Goal: Check status

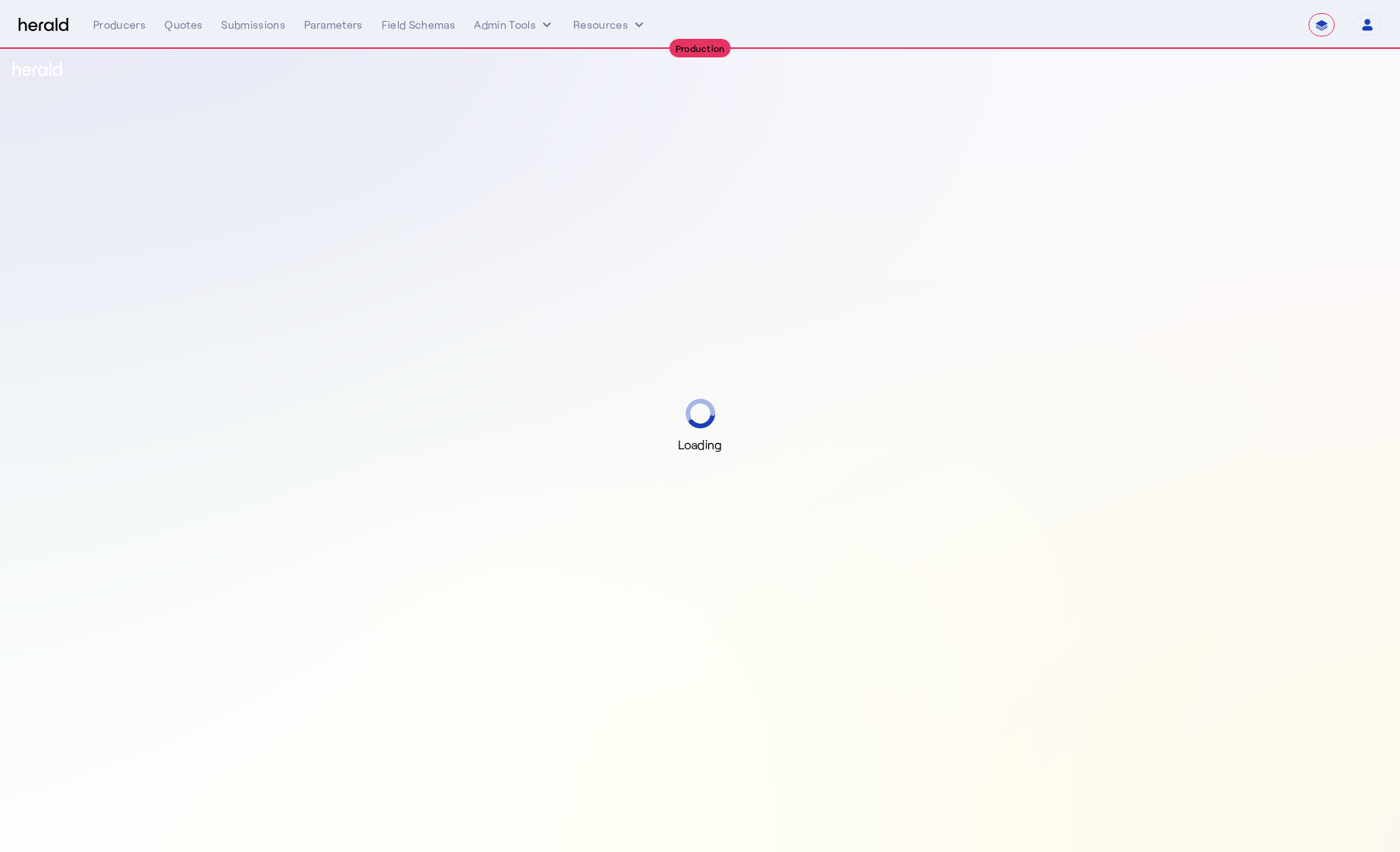
select select "**********"
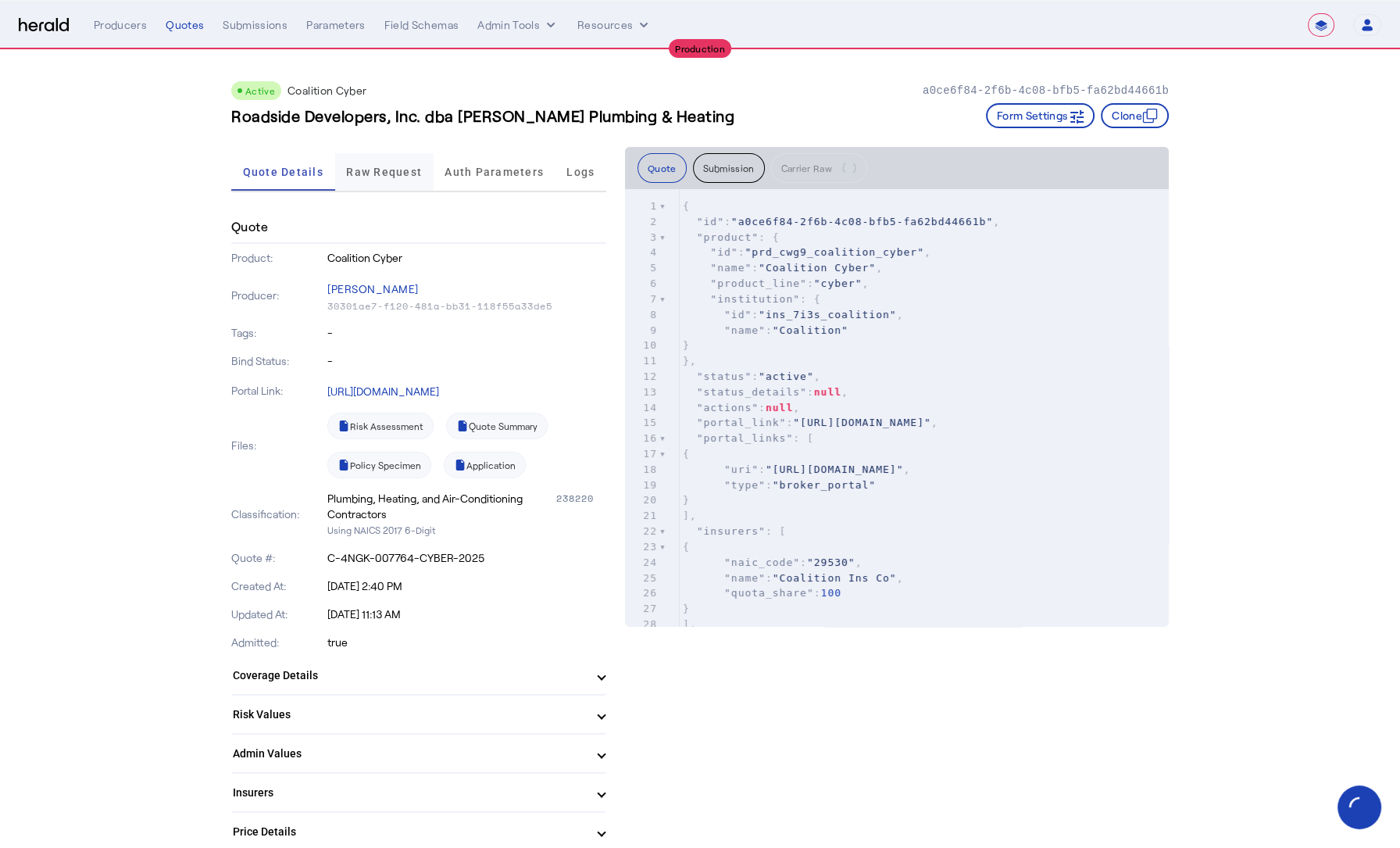
click at [387, 171] on span "Raw Request" at bounding box center [384, 172] width 76 height 11
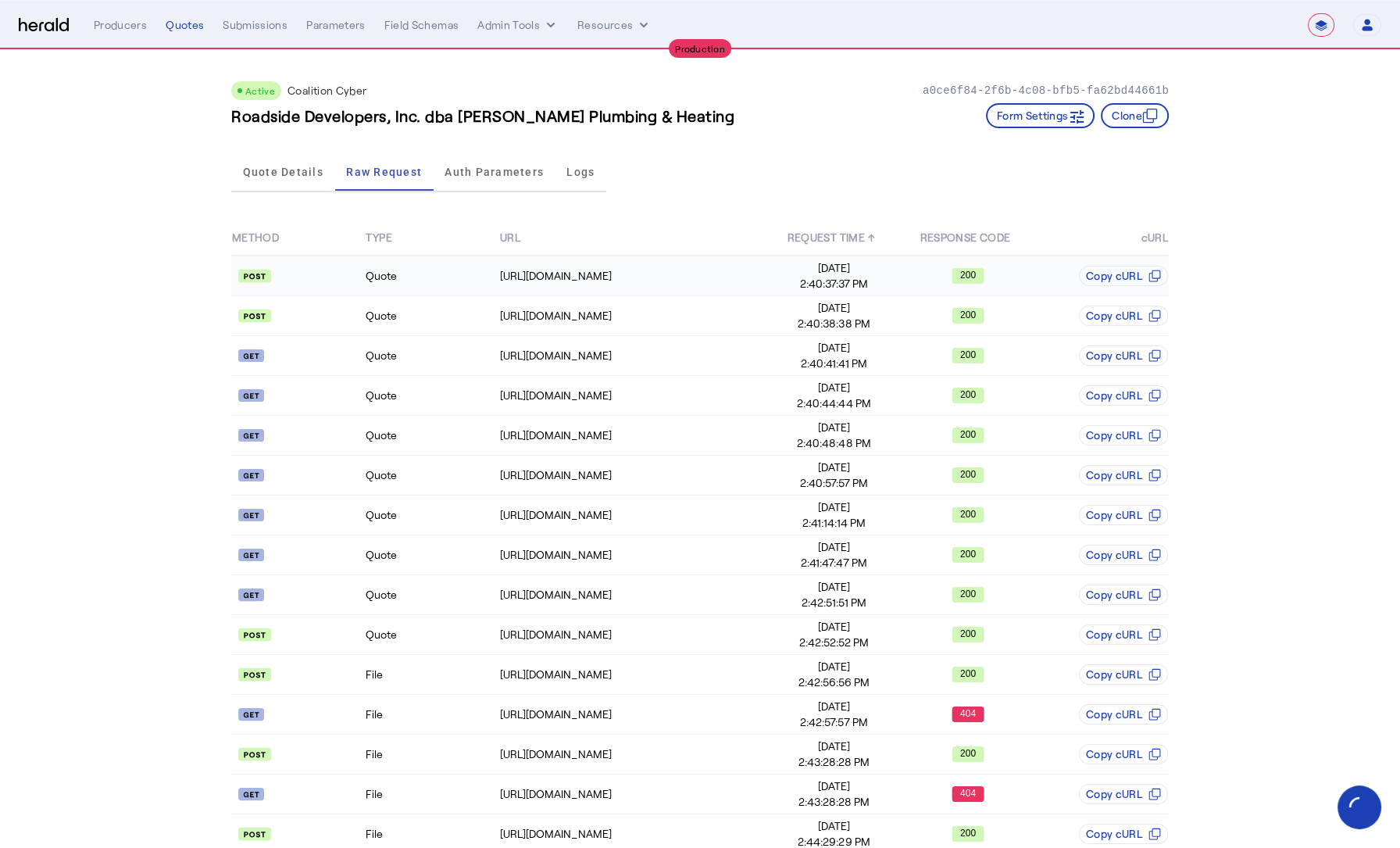
click at [422, 285] on td "Quote" at bounding box center [431, 276] width 134 height 41
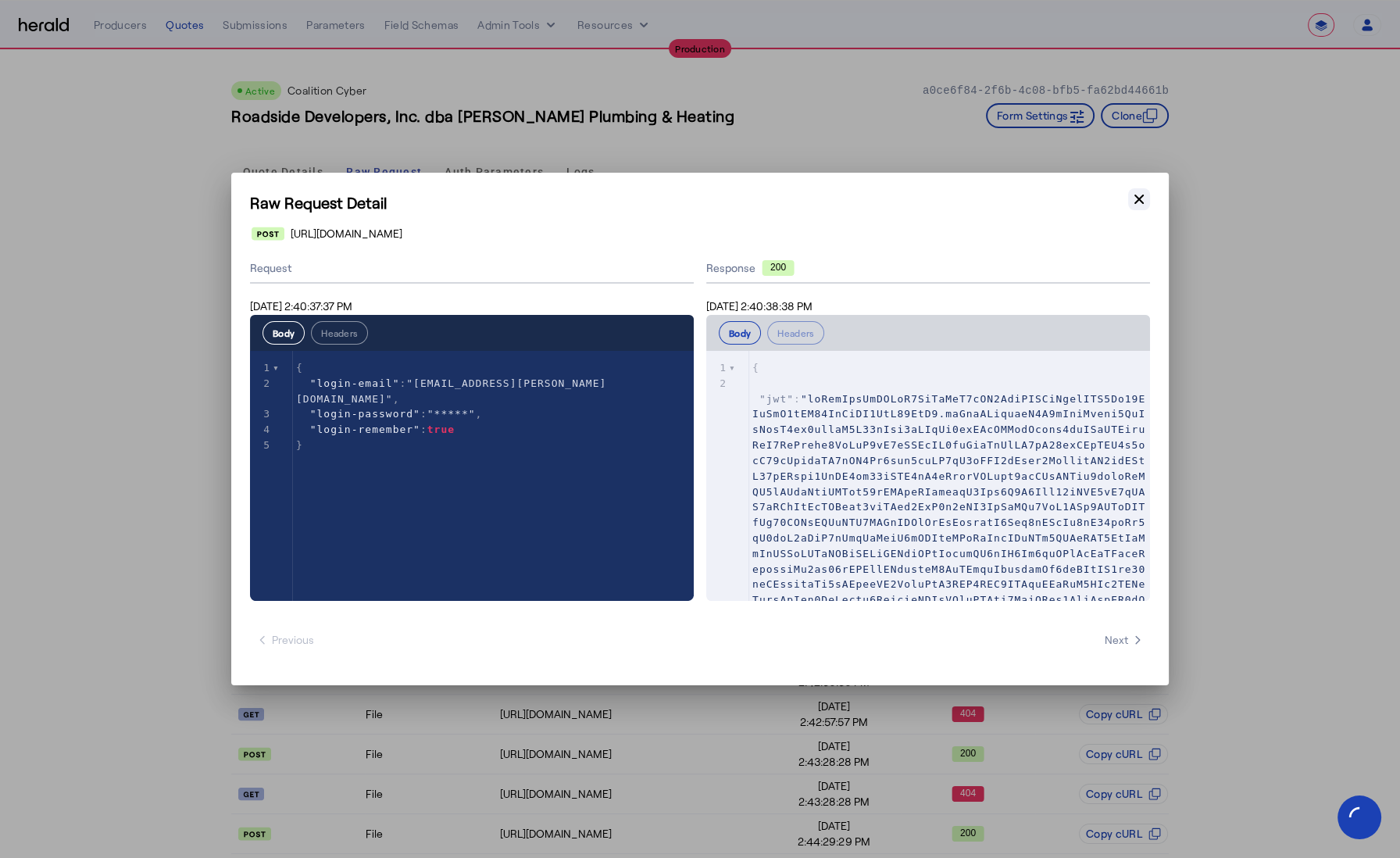
click at [1143, 203] on icon "button" at bounding box center [1140, 199] width 9 height 9
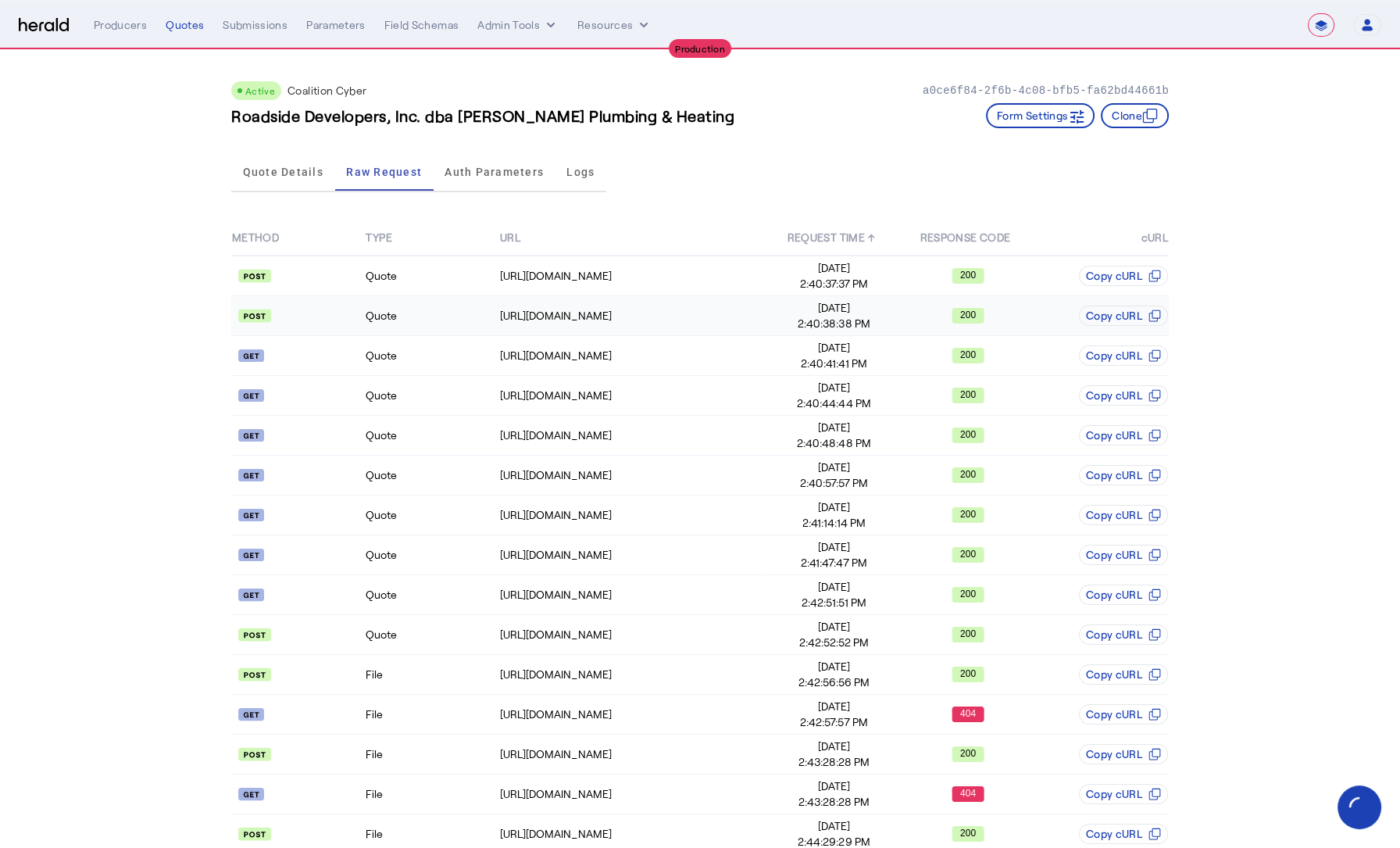
click at [447, 328] on td "Quote" at bounding box center [431, 316] width 134 height 40
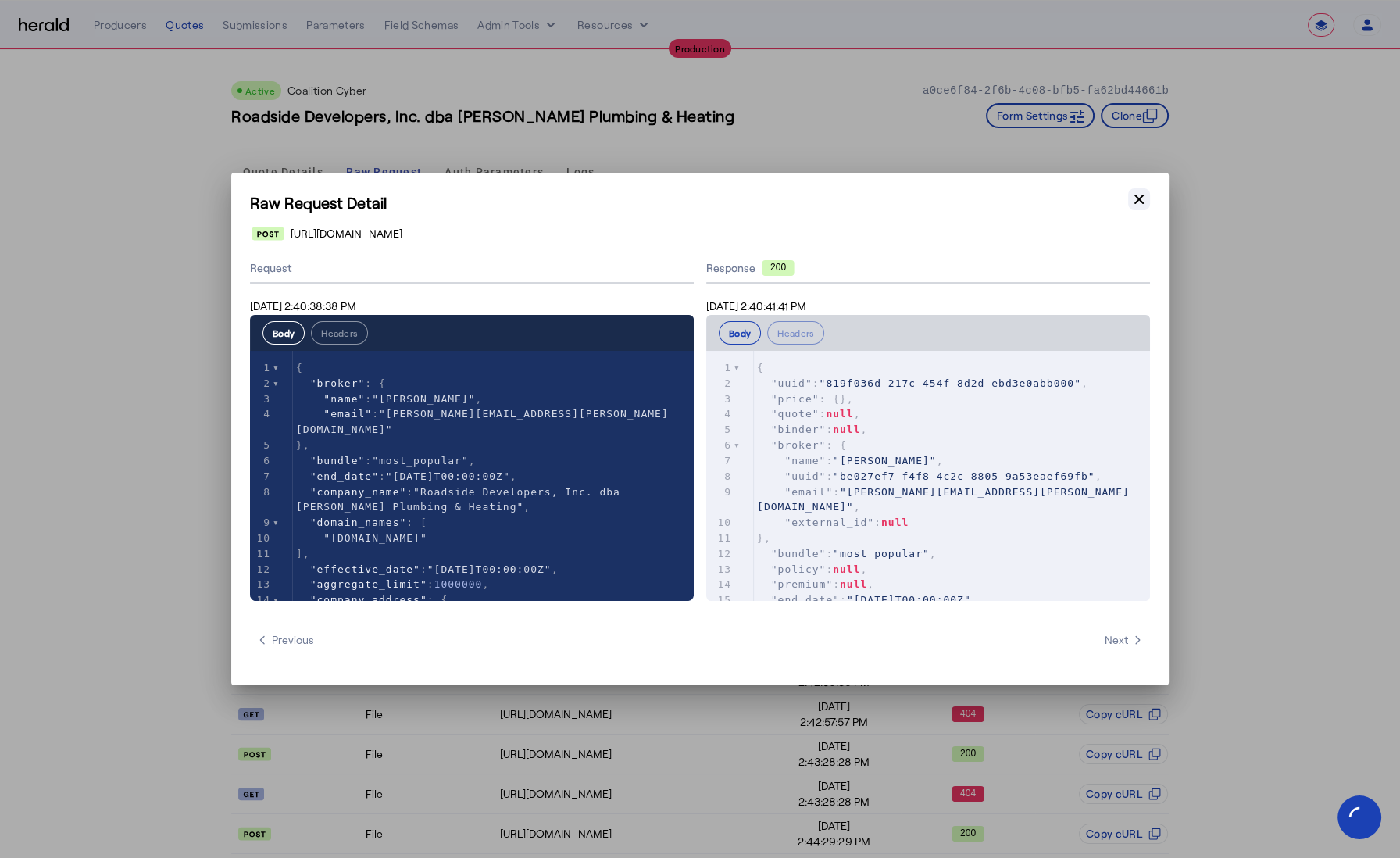
click at [1144, 200] on icon "button" at bounding box center [1139, 199] width 15 height 15
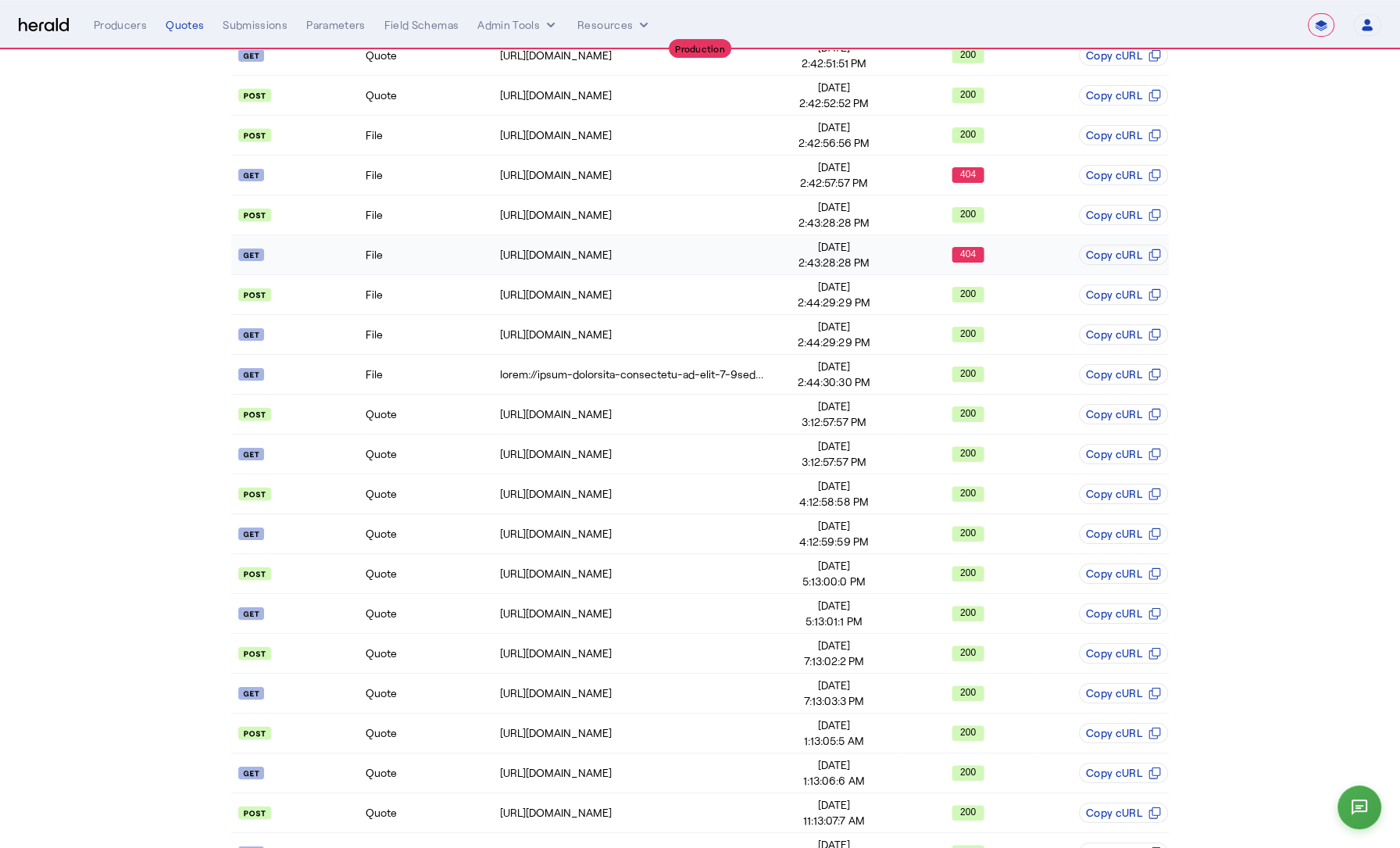
scroll to position [525, 0]
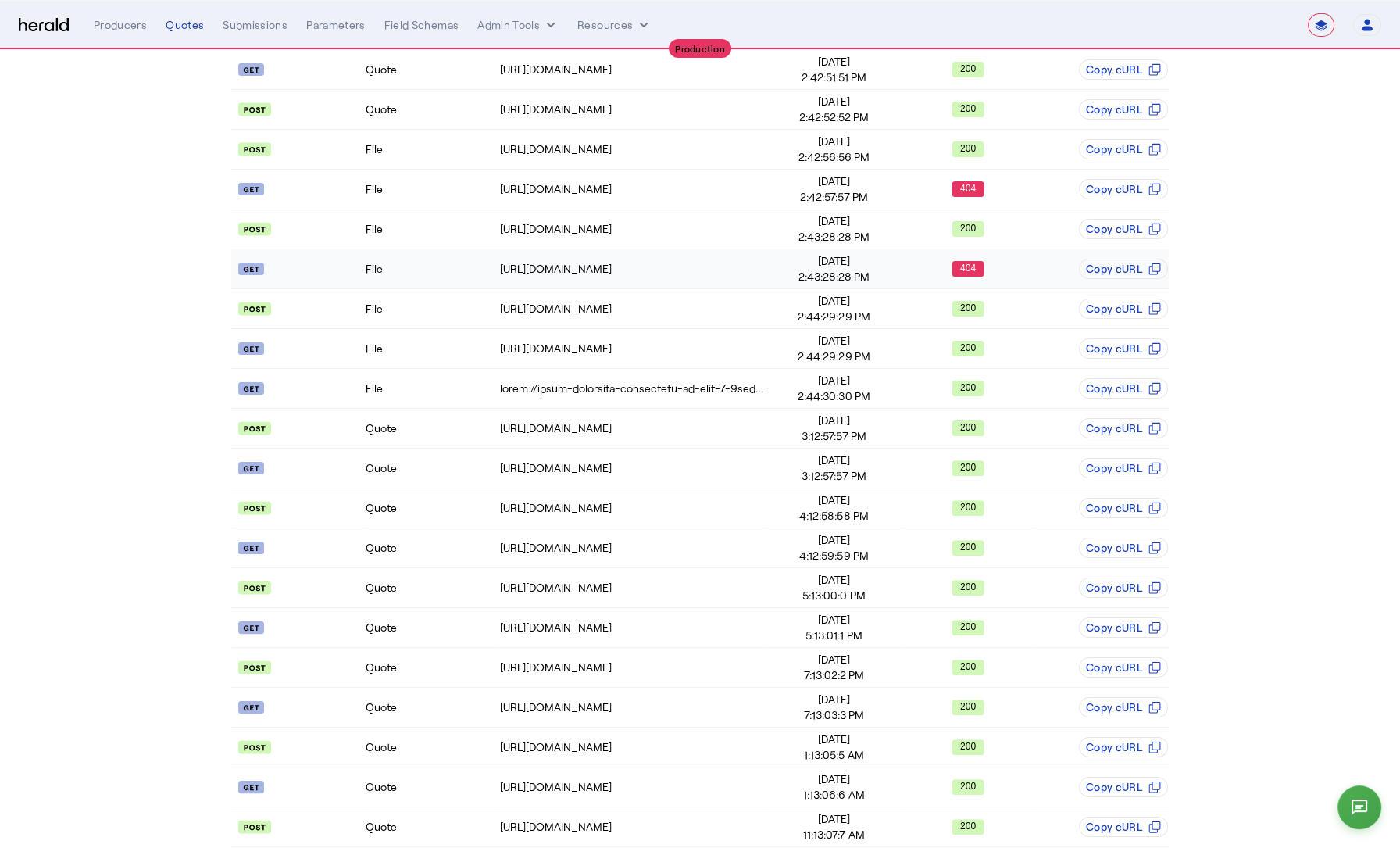
click at [437, 266] on td "File" at bounding box center [431, 269] width 134 height 40
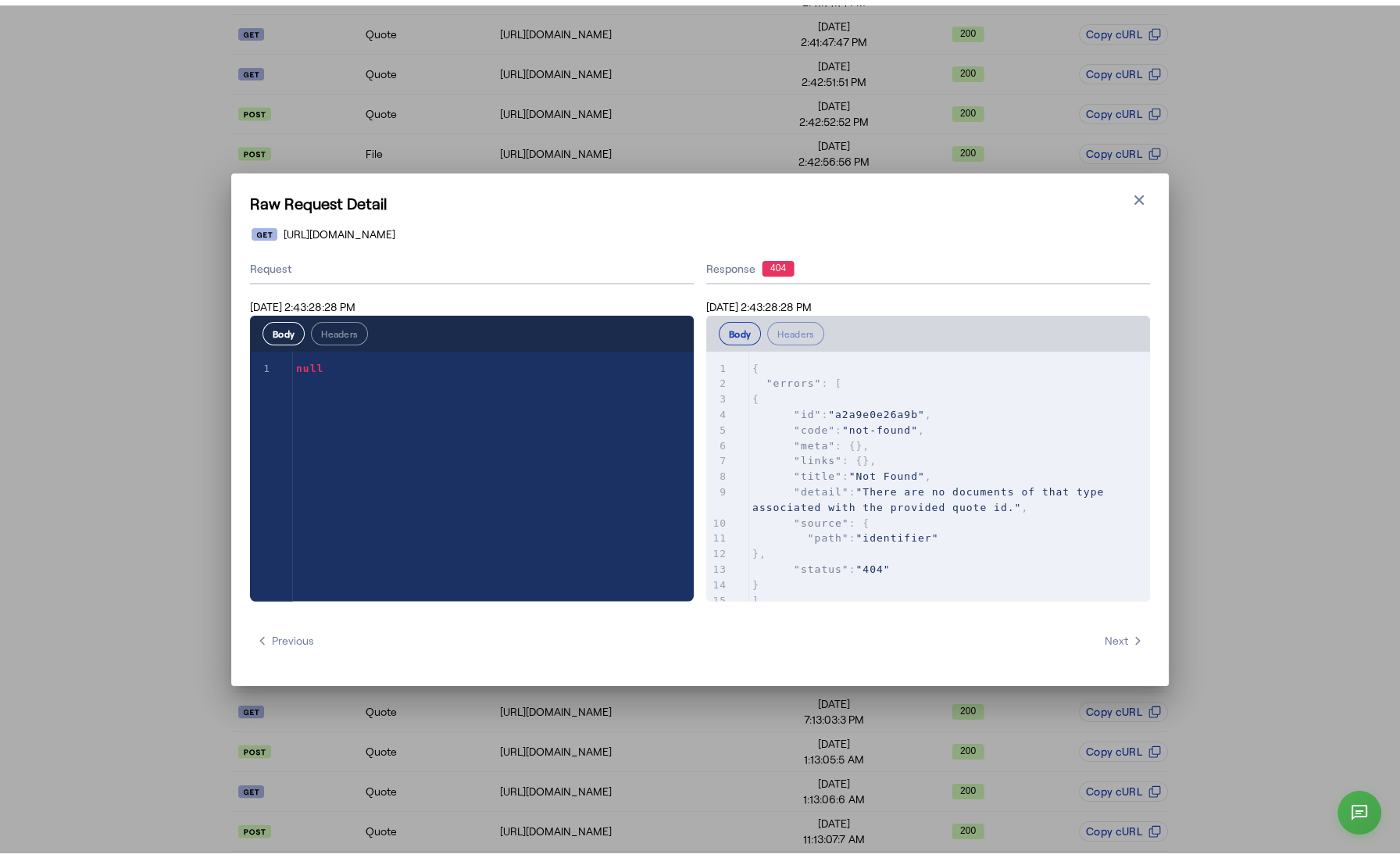
scroll to position [0, 0]
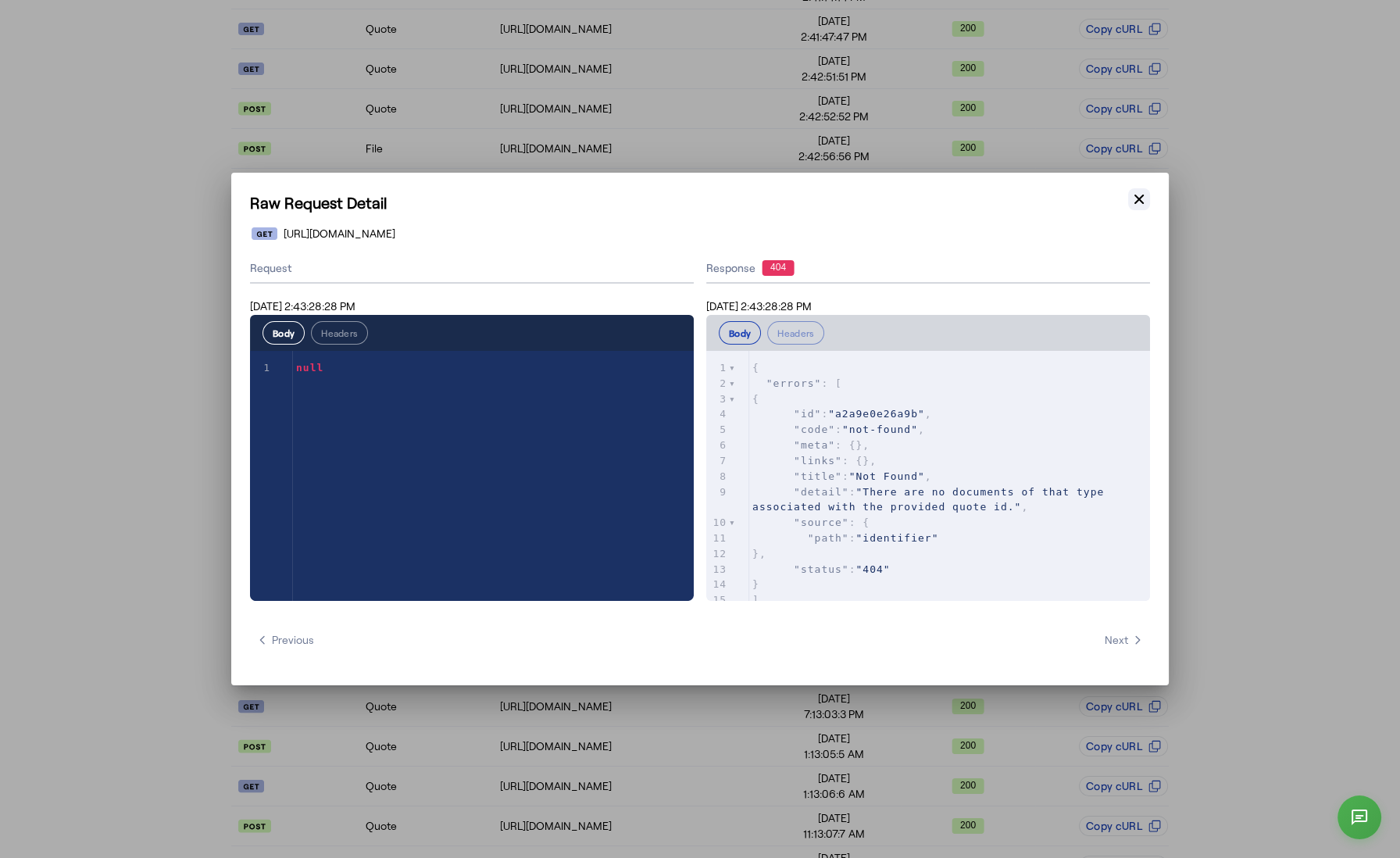
click at [1140, 200] on icon "button" at bounding box center [1140, 199] width 9 height 9
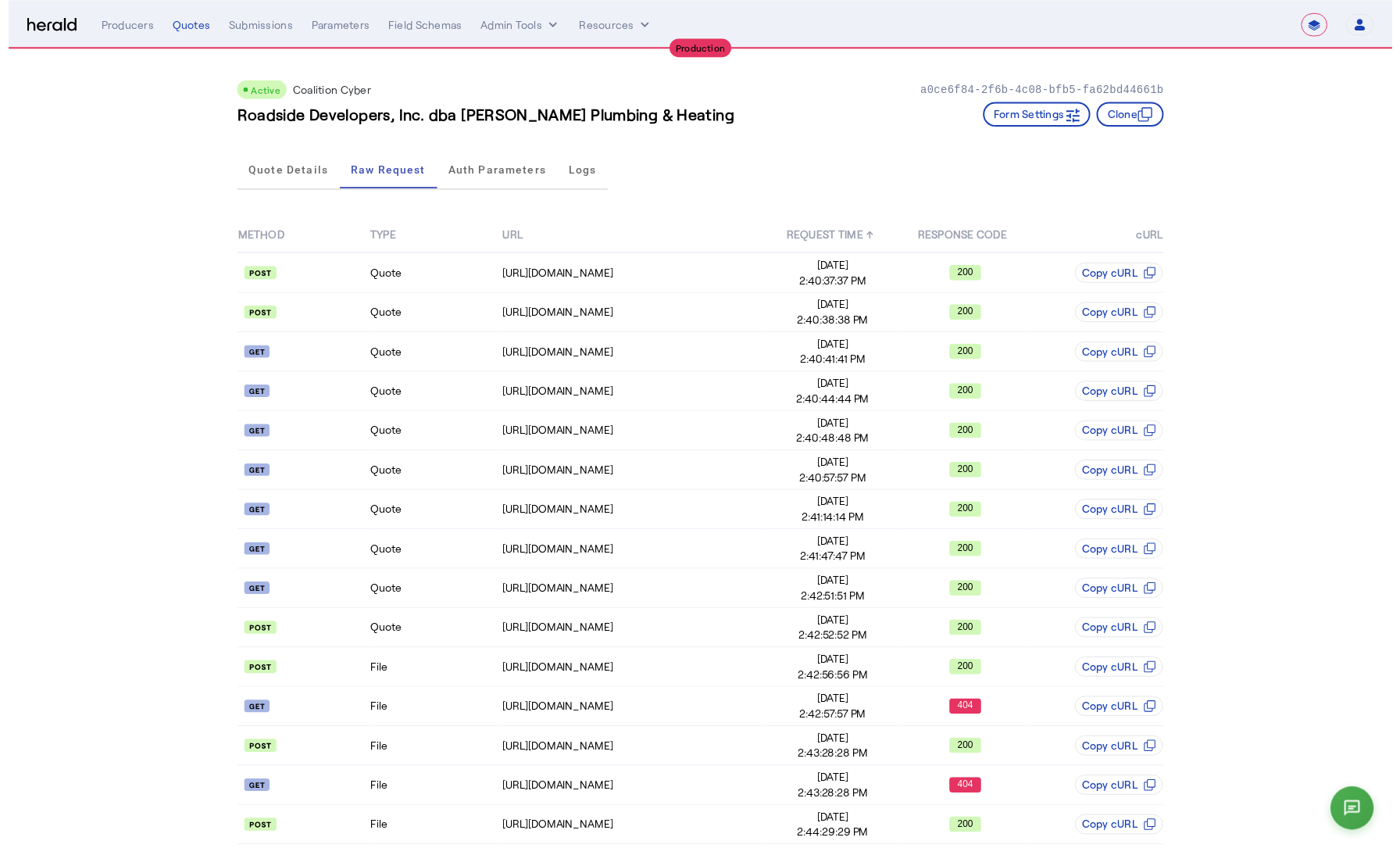
scroll to position [525, 0]
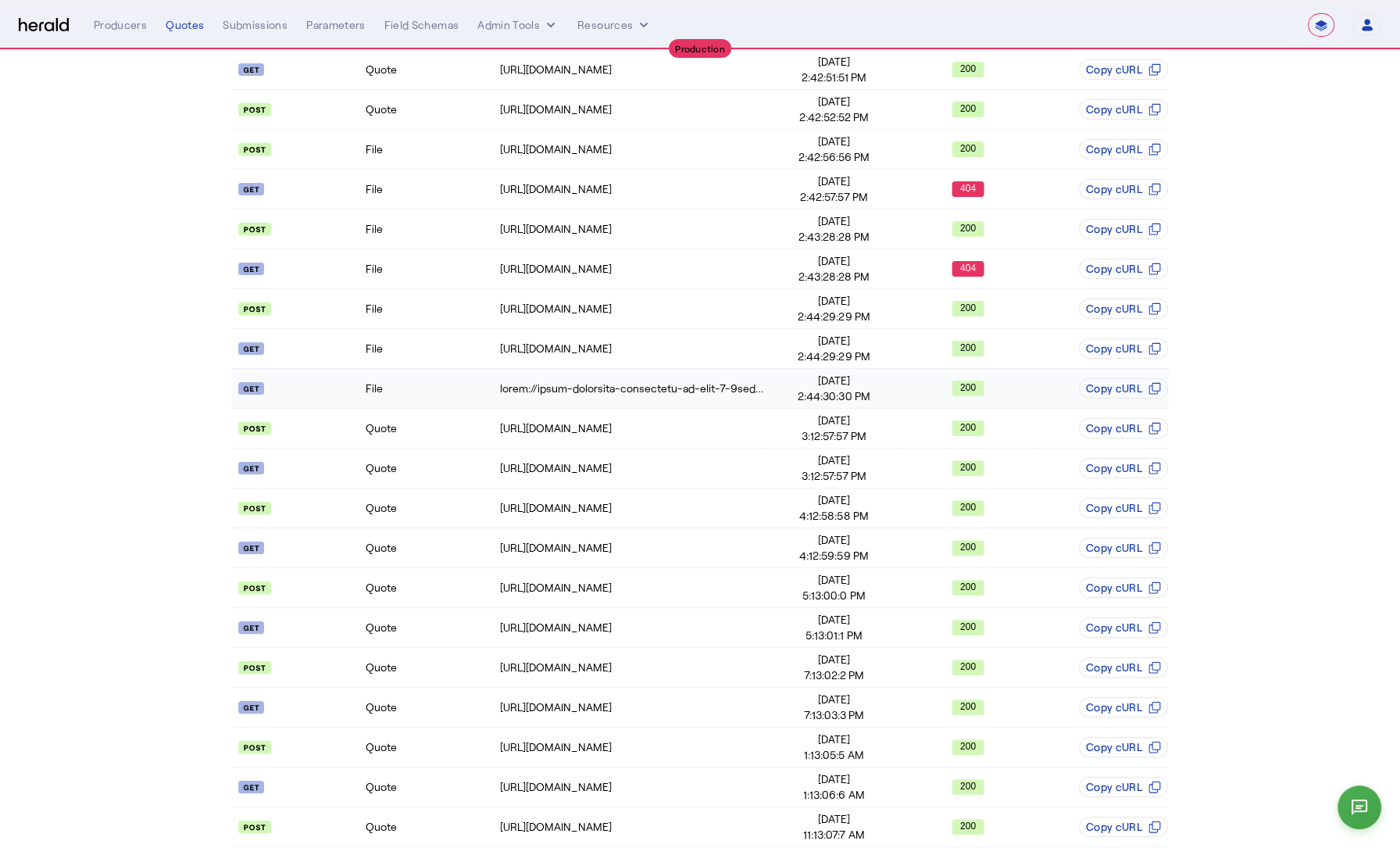
click at [417, 377] on td "File" at bounding box center [431, 388] width 134 height 40
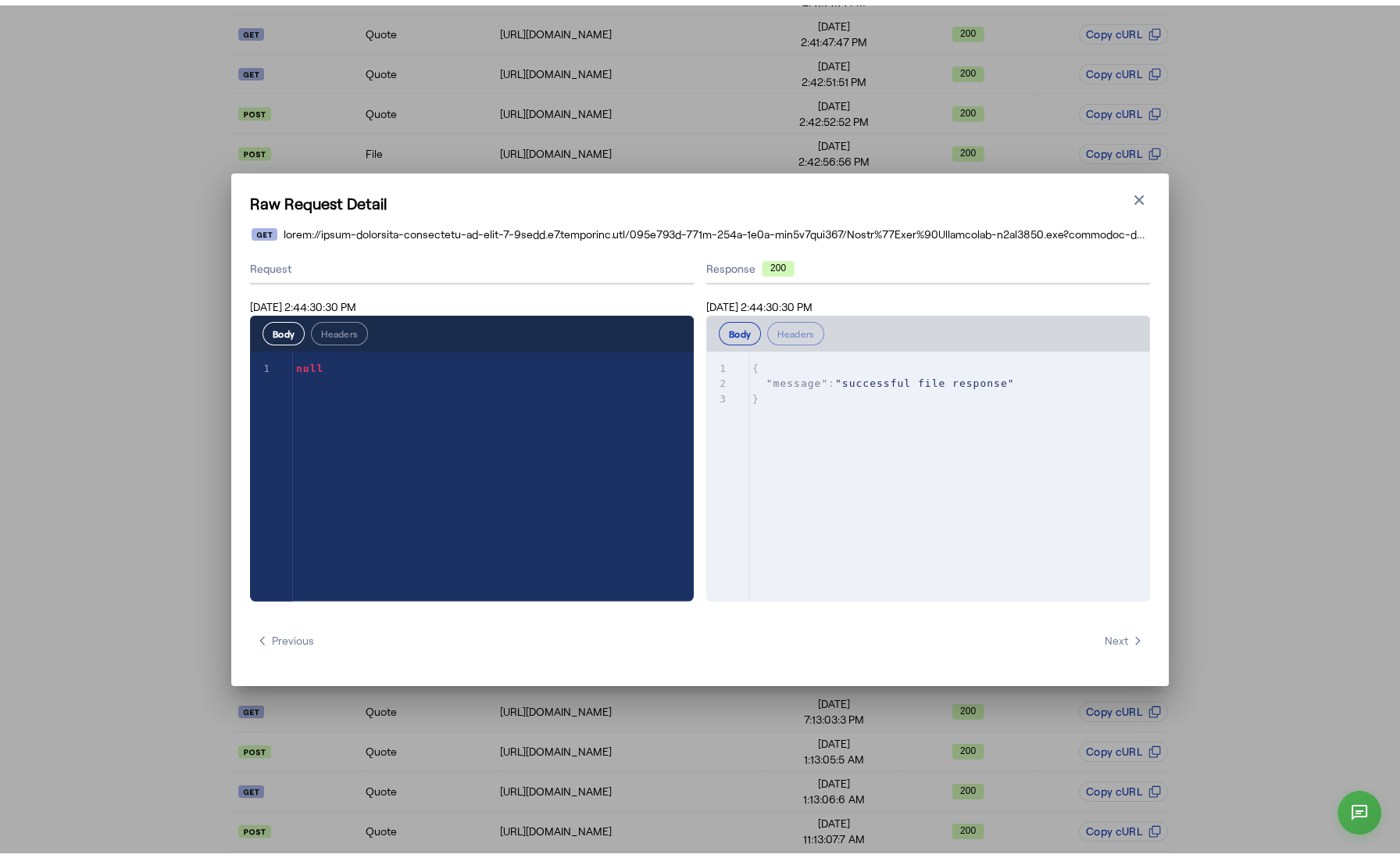
scroll to position [0, 0]
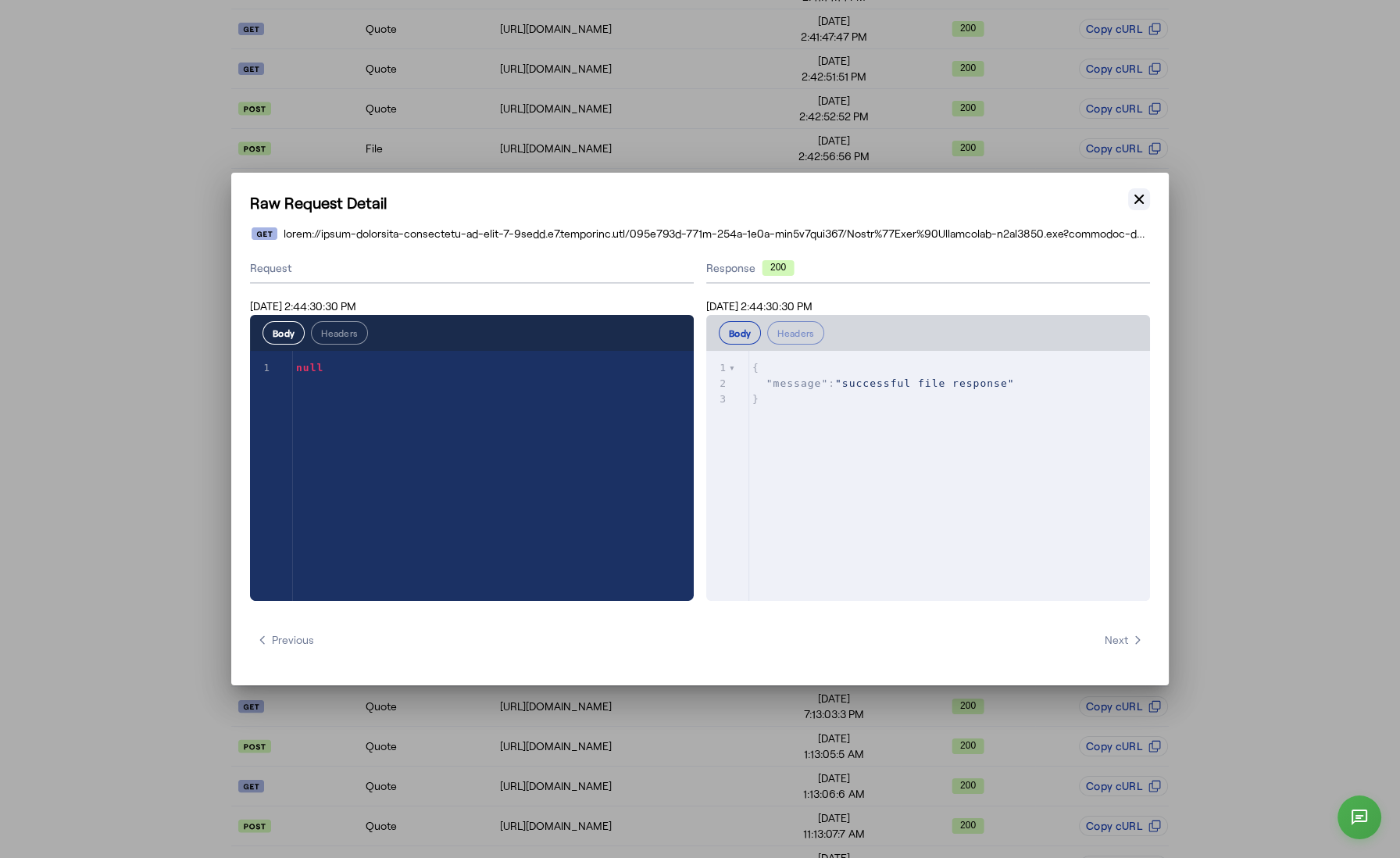
click at [1144, 195] on icon "button" at bounding box center [1139, 199] width 15 height 15
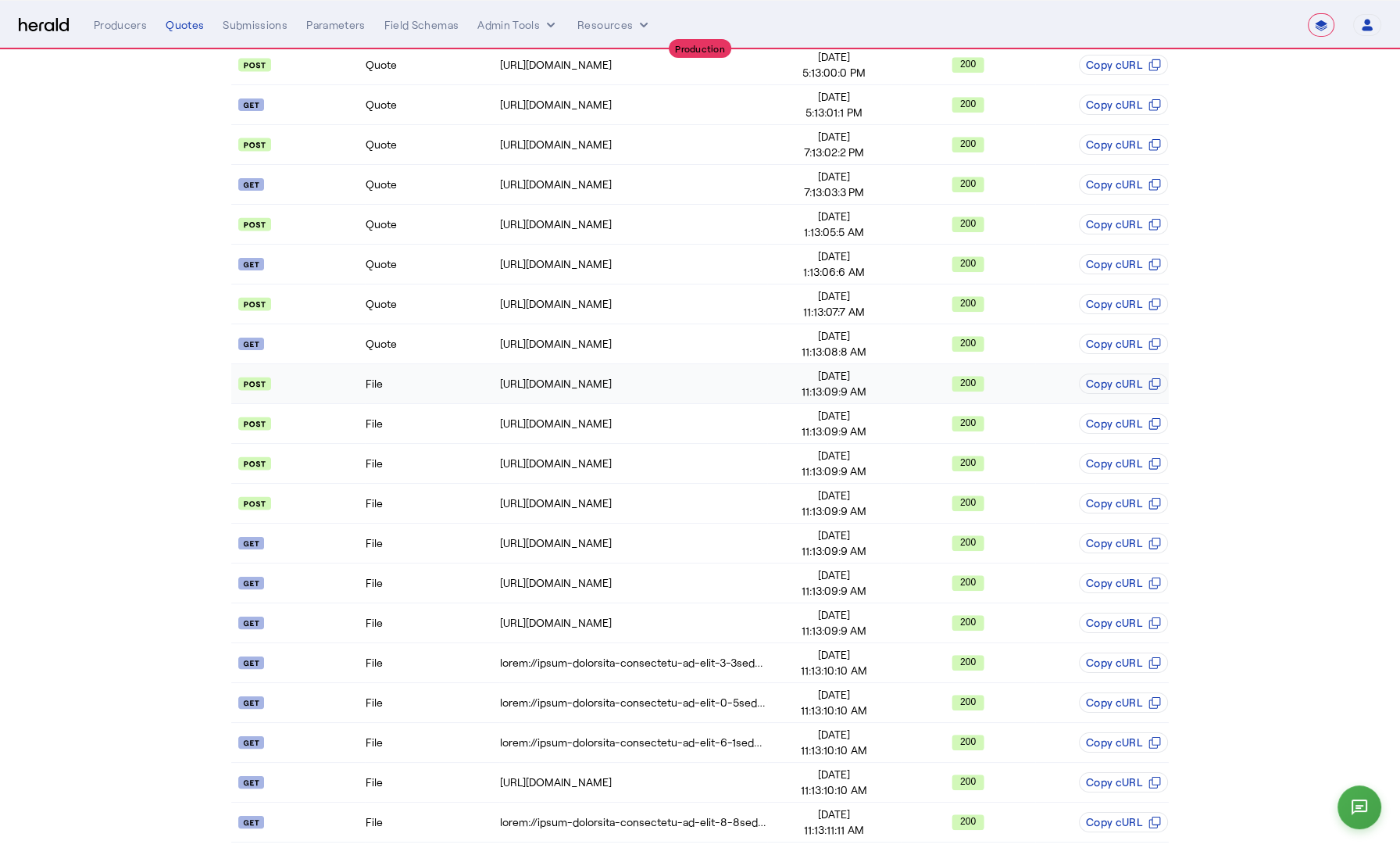
scroll to position [1054, 0]
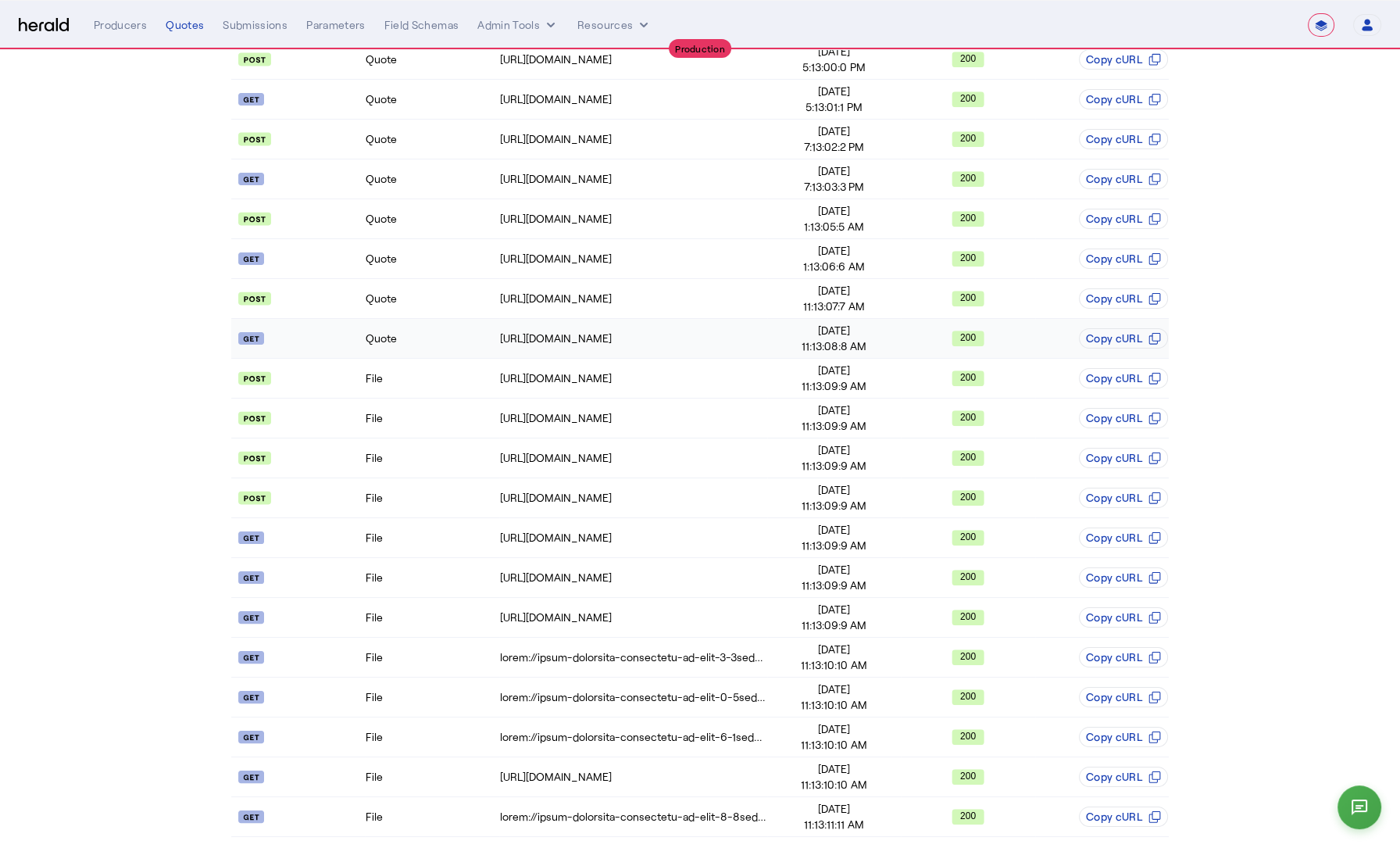
click at [422, 336] on td "Quote" at bounding box center [431, 339] width 134 height 40
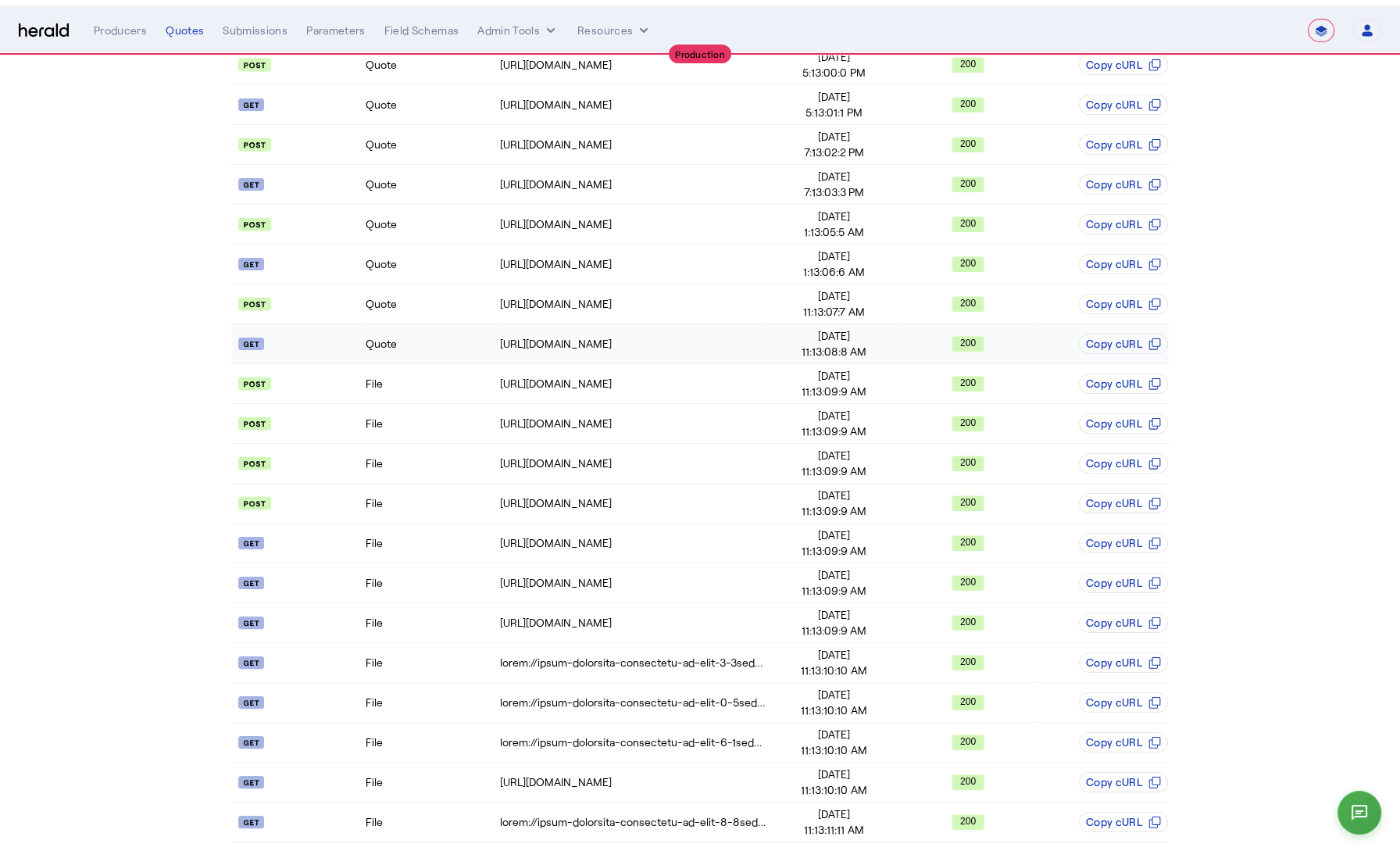
scroll to position [0, 0]
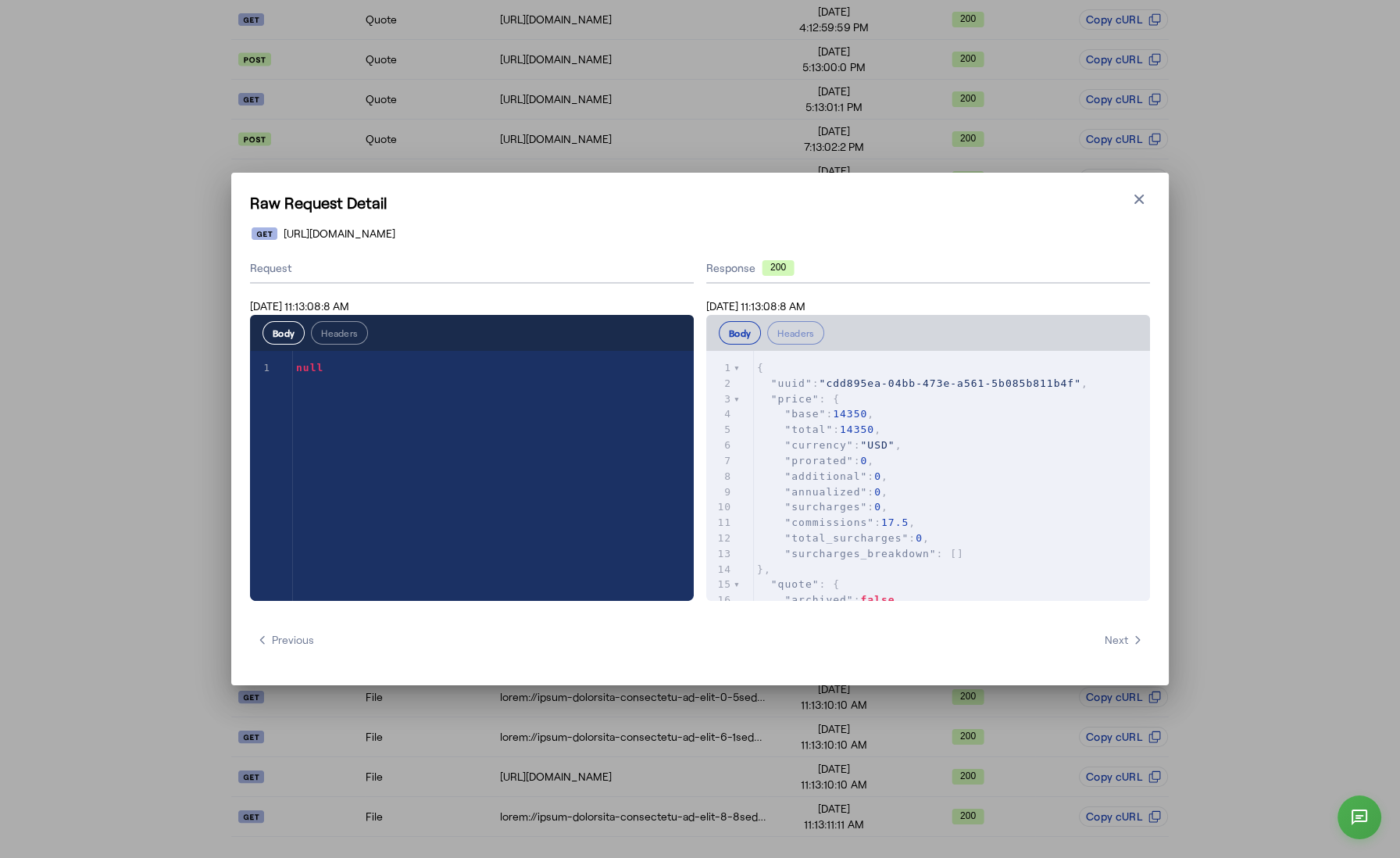
click at [934, 433] on pre ""total" : 14350 ," at bounding box center [952, 429] width 396 height 15
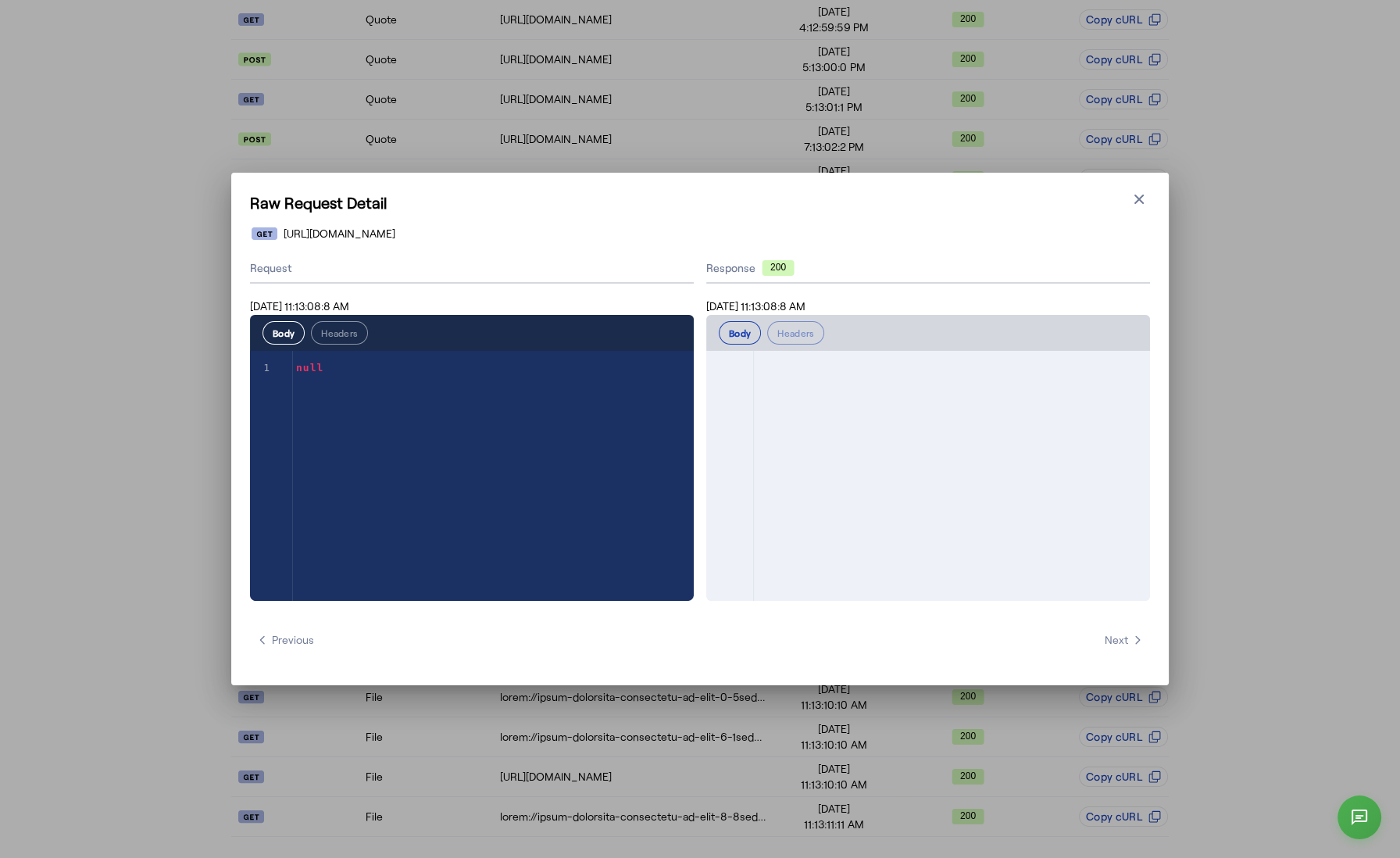
scroll to position [1432, 0]
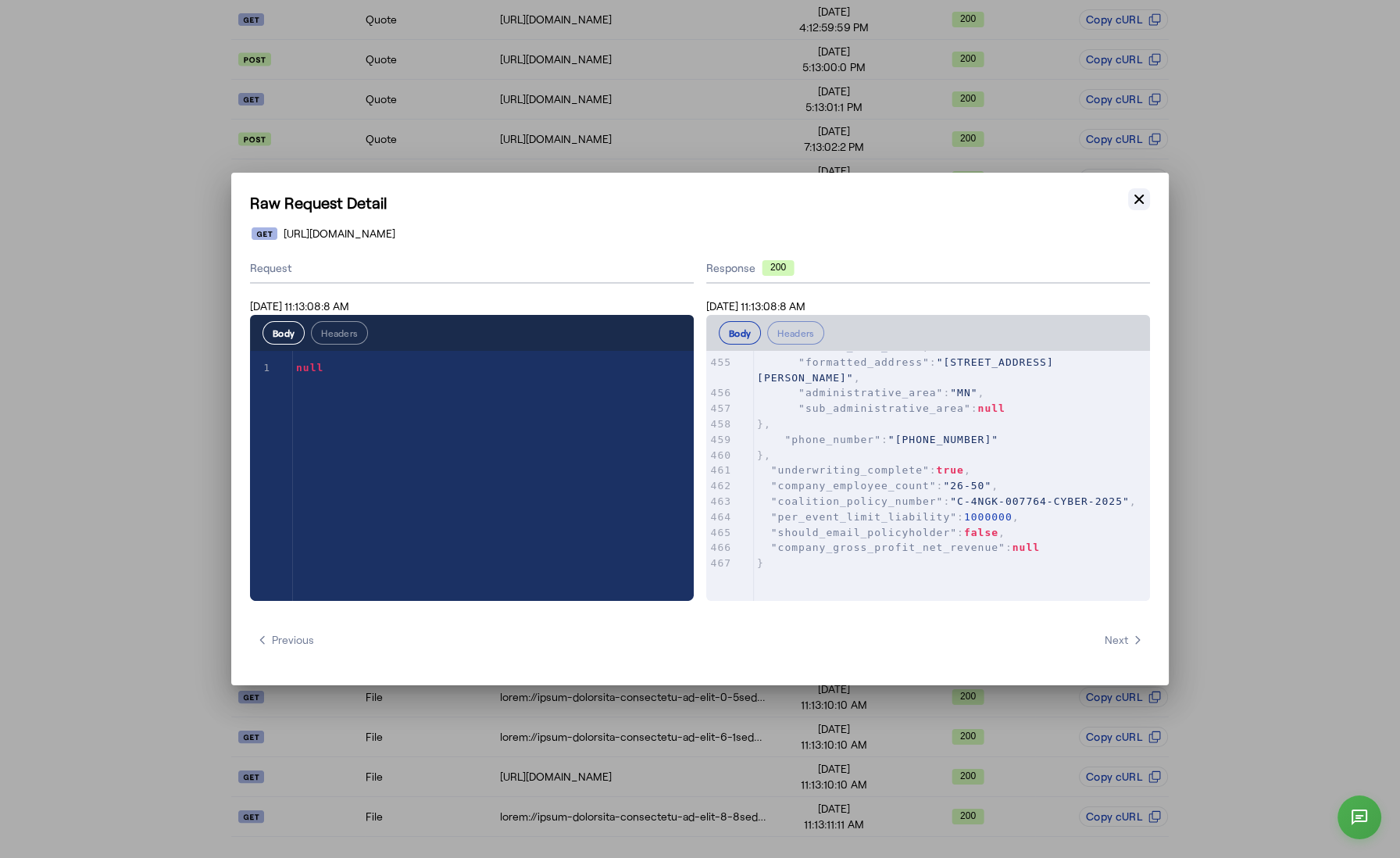
click at [1142, 194] on icon "button" at bounding box center [1139, 199] width 15 height 15
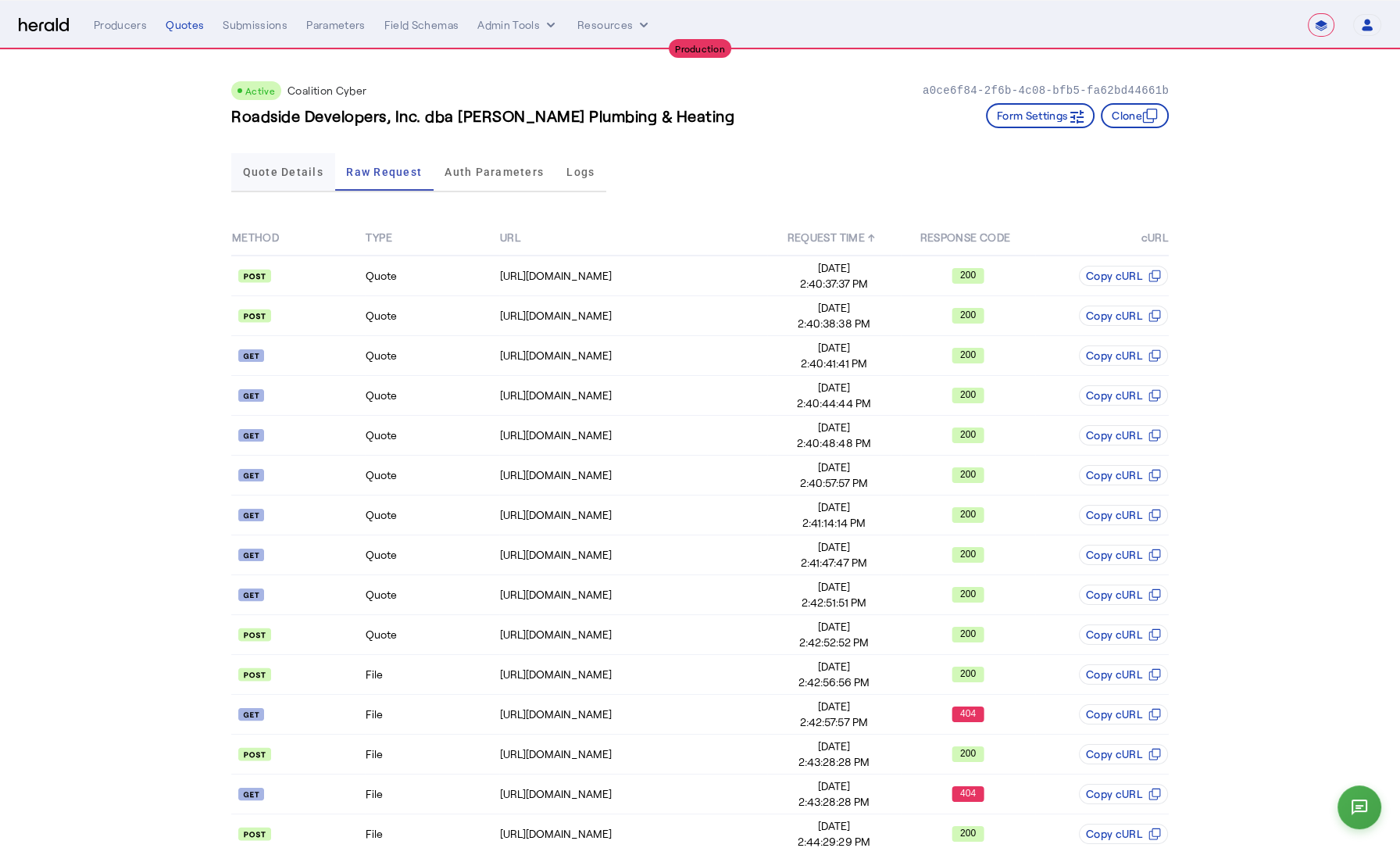
click at [248, 163] on span "Quote Details" at bounding box center [283, 172] width 81 height 38
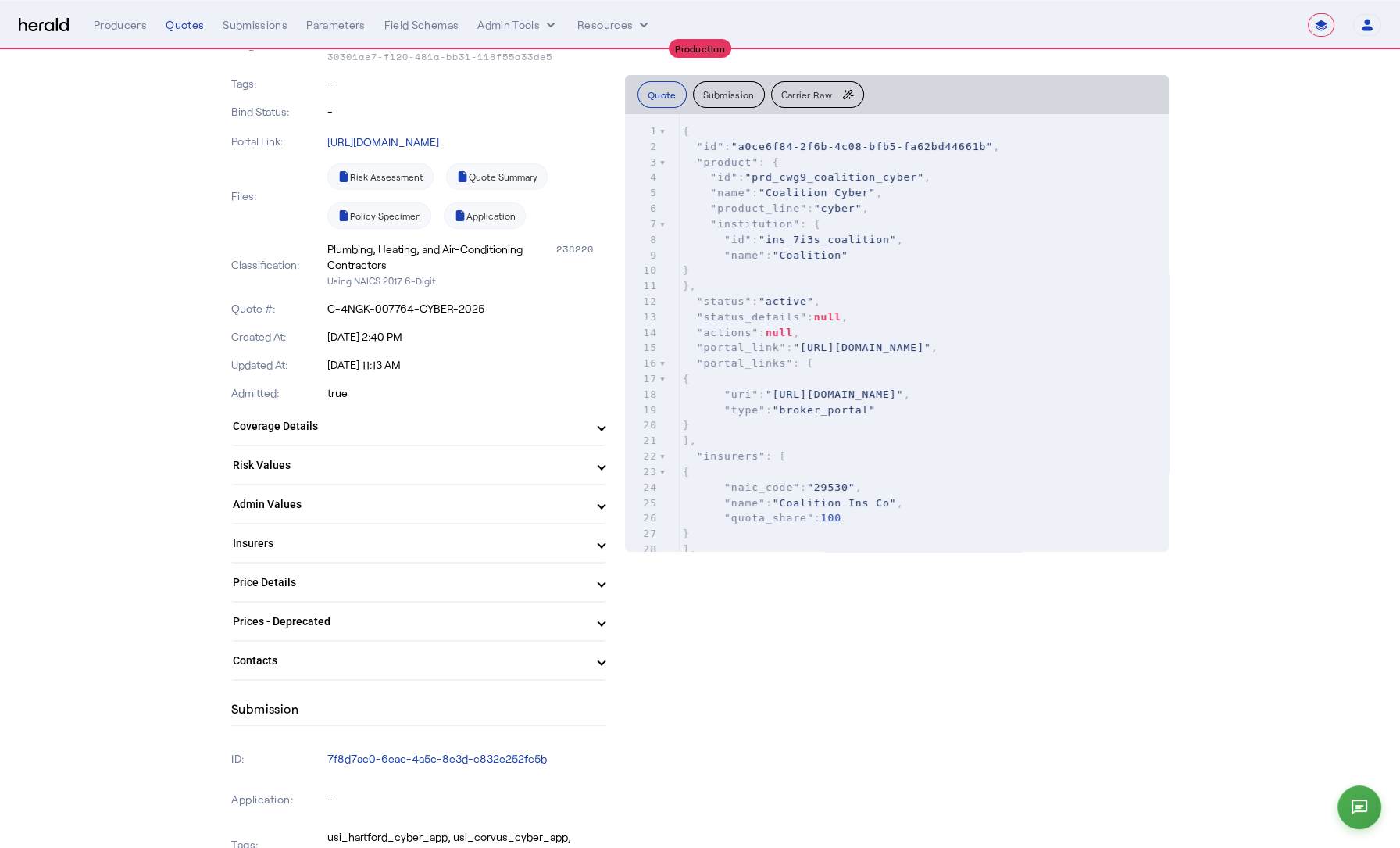
click at [513, 423] on mat-panel-title "Coverage Details" at bounding box center [409, 425] width 353 height 16
